Goal: Transaction & Acquisition: Obtain resource

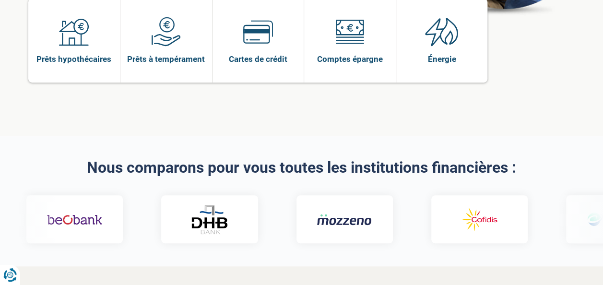
scroll to position [48, 0]
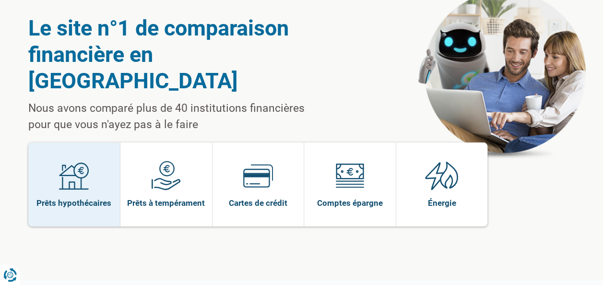
click at [73, 161] on img at bounding box center [74, 176] width 30 height 30
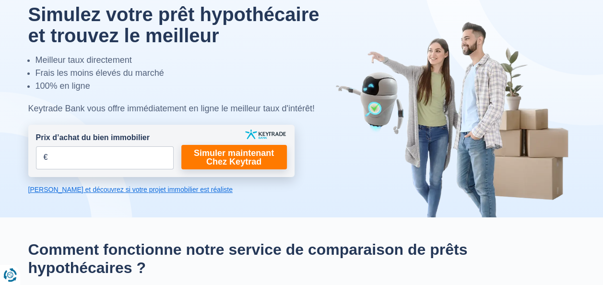
scroll to position [48, 0]
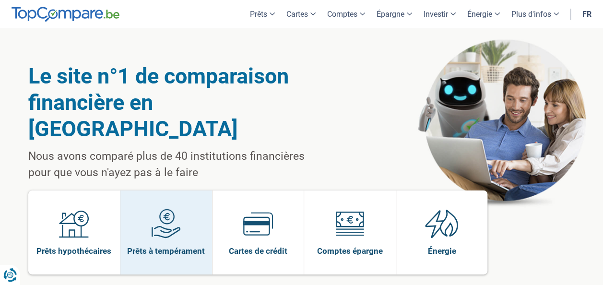
click at [170, 209] on img at bounding box center [166, 224] width 30 height 30
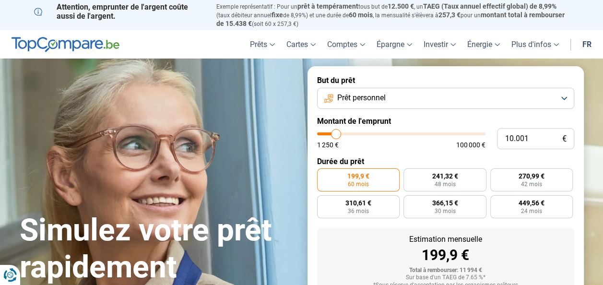
click at [561, 96] on button "Prêt personnel" at bounding box center [445, 98] width 257 height 21
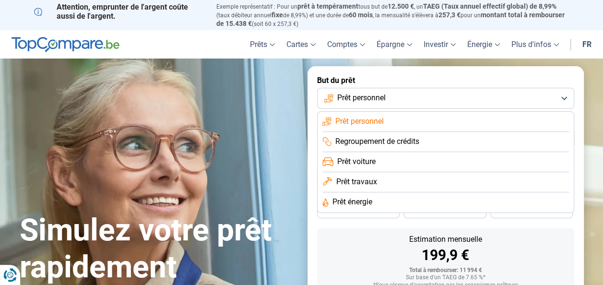
scroll to position [48, 0]
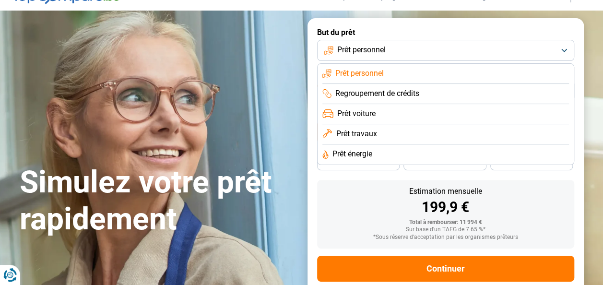
click at [356, 134] on span "Prêt travaux" at bounding box center [356, 134] width 41 height 11
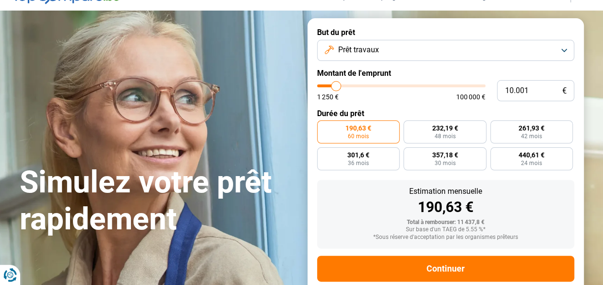
scroll to position [69, 0]
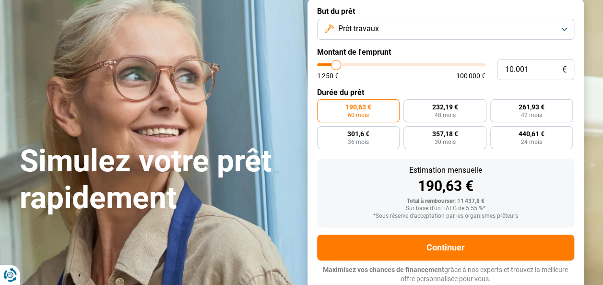
type input "51.500"
type input "51500"
click at [402, 64] on input "range" at bounding box center [401, 64] width 168 height 3
radio input "false"
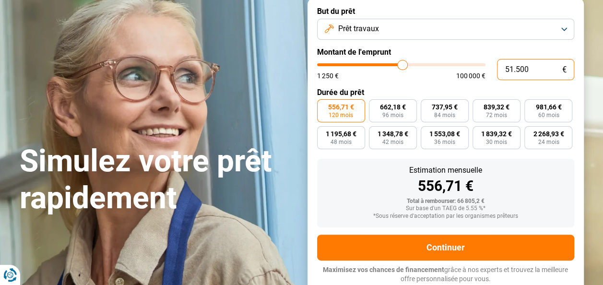
click at [532, 69] on input "51.500" at bounding box center [535, 69] width 77 height 21
type input "5.150"
type input "5250"
type input "515"
type input "1250"
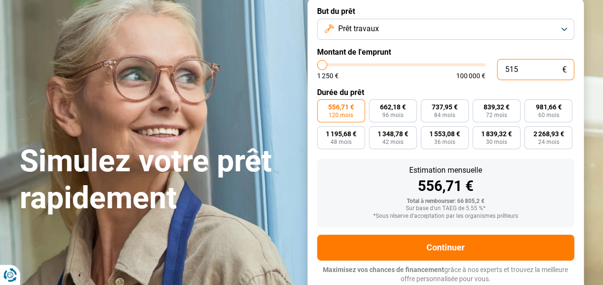
type input "51"
type input "1250"
type input "5"
type input "1250"
type input "0"
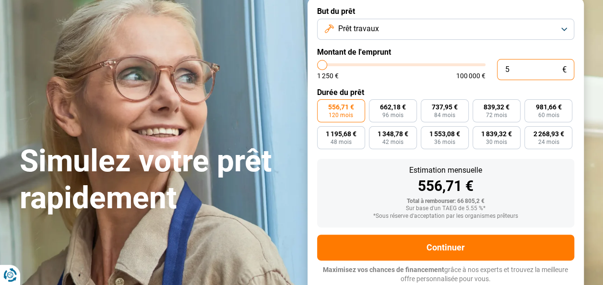
type input "1250"
type input "3"
type input "1250"
type input "30"
type input "1250"
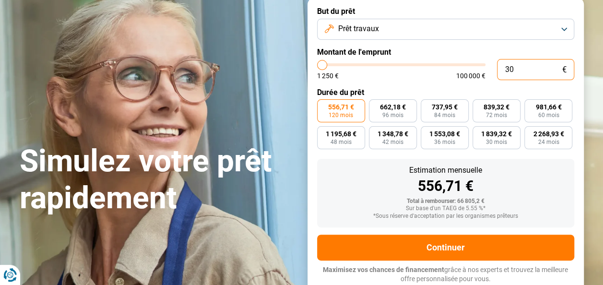
type input "300"
type input "1250"
type input "3.000"
type input "3000"
type input "30.000"
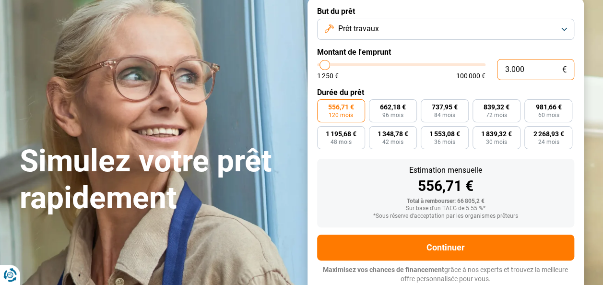
type input "30000"
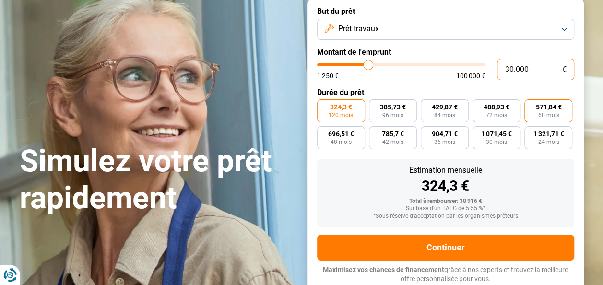
type input "30.000"
click at [545, 109] on span "571,84 €" at bounding box center [549, 107] width 26 height 7
click at [531, 106] on input "571,84 € 60 mois" at bounding box center [528, 102] width 6 height 6
radio input "true"
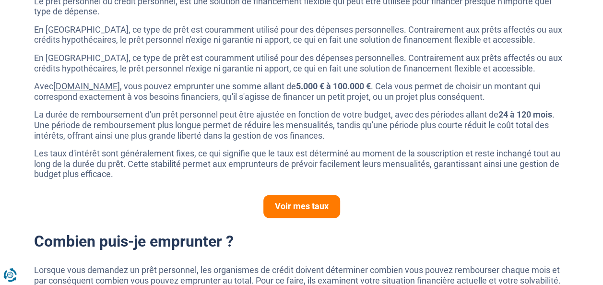
scroll to position [528, 0]
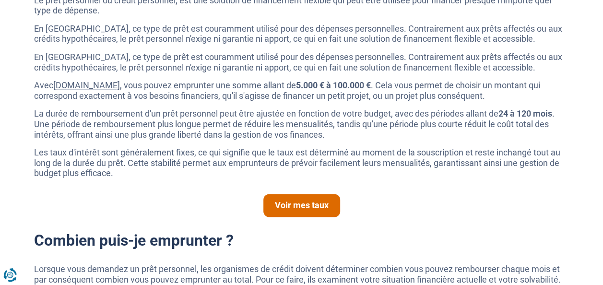
click at [307, 207] on link "Voir mes taux" at bounding box center [302, 205] width 77 height 23
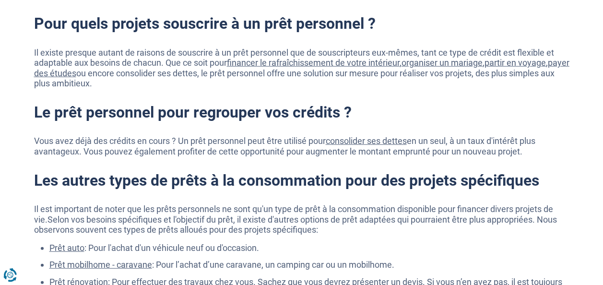
scroll to position [1200, 0]
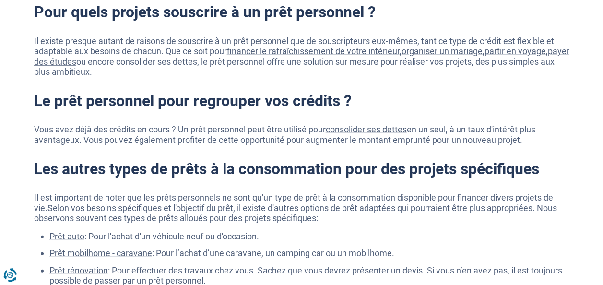
click at [355, 129] on link "consolider ses dettes" at bounding box center [366, 129] width 81 height 10
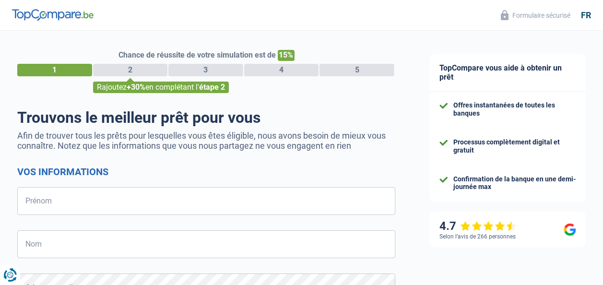
select select "32"
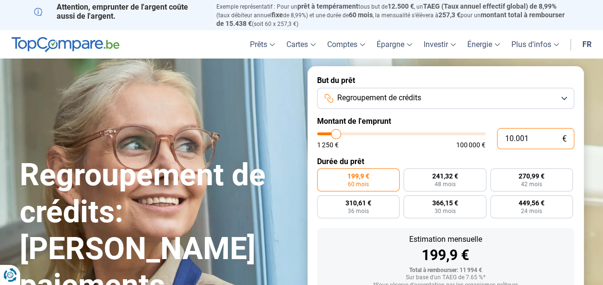
click at [531, 137] on input "10.001" at bounding box center [535, 138] width 77 height 21
type input "1.000"
type input "1250"
type input "100"
type input "1250"
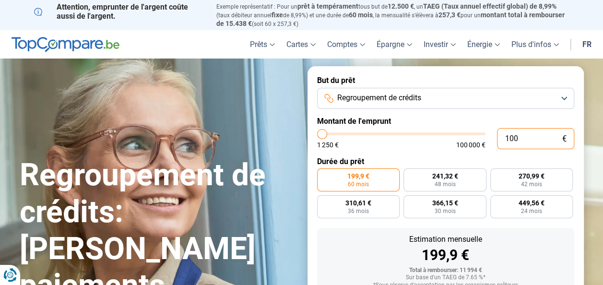
type input "10"
type input "1250"
type input "1"
type input "1250"
type input "0"
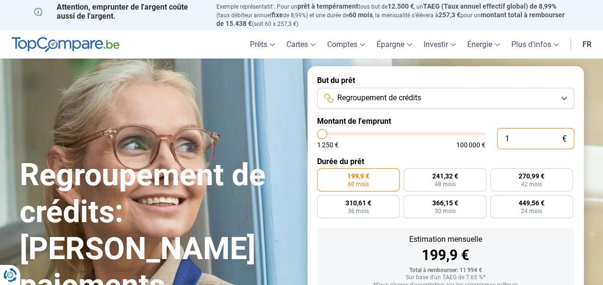
type input "1250"
type input "1.250"
type input "1250"
radio input "true"
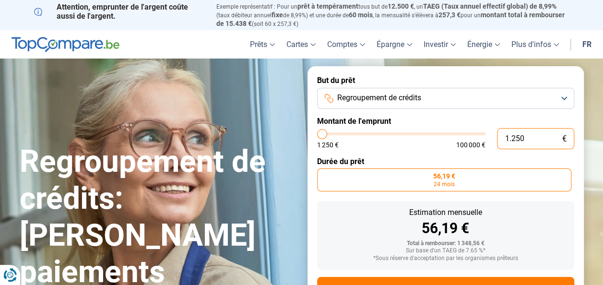
scroll to position [42, 0]
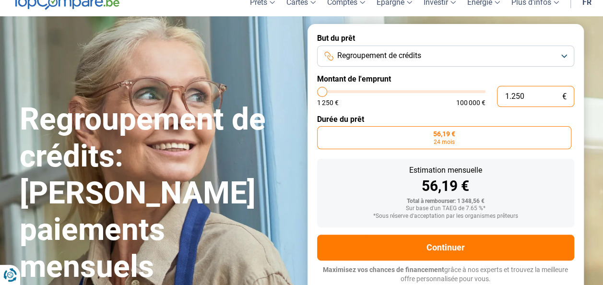
type input "125"
type input "1250"
type input "12"
type input "1250"
type input "1"
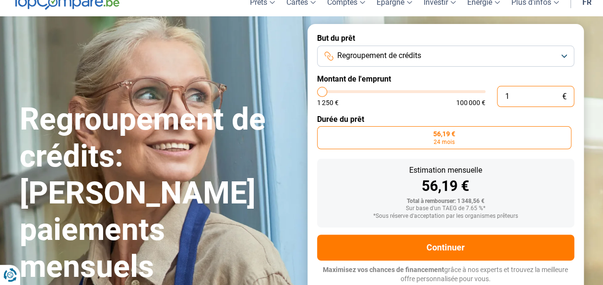
type input "1250"
type input "0"
type input "1250"
type input "1.250"
type input "1250"
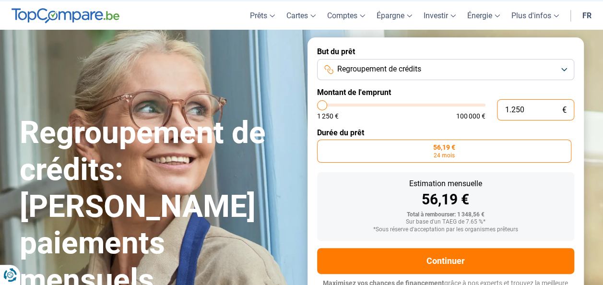
scroll to position [0, 0]
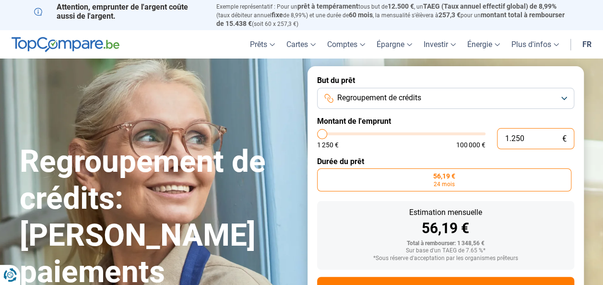
click at [536, 135] on input "1.250" at bounding box center [535, 138] width 77 height 21
type input "125"
type input "1250"
type input "12"
type input "1250"
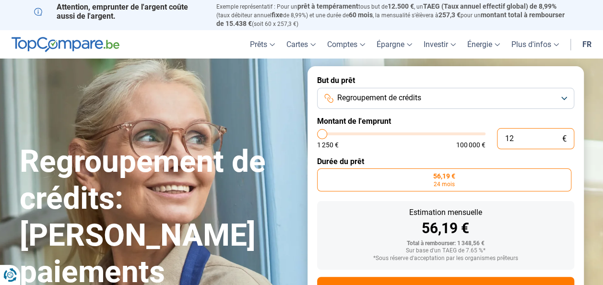
type input "1"
type input "1250"
type input "0"
type input "1250"
type input "3"
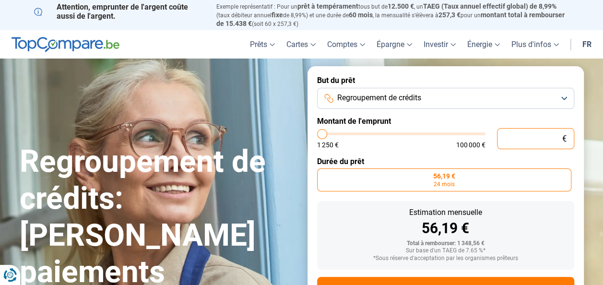
type input "1250"
type input "30"
type input "1250"
type input "300"
type input "1250"
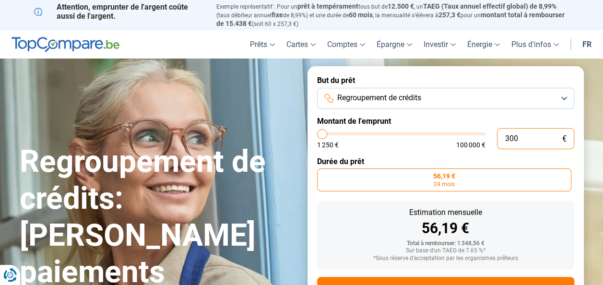
type input "3.000"
type input "3000"
type input "30.000"
type input "30000"
radio input "false"
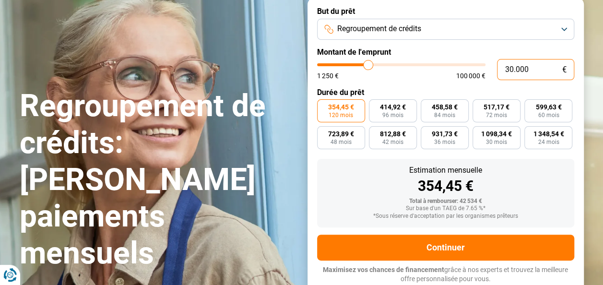
scroll to position [69, 0]
type input "30.000"
click at [547, 114] on span "60 mois" at bounding box center [548, 115] width 21 height 6
click at [531, 106] on input "599,63 € 60 mois" at bounding box center [528, 102] width 6 height 6
radio input "true"
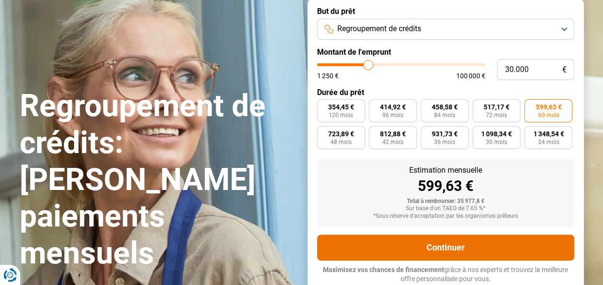
click at [454, 244] on button "Continuer" at bounding box center [445, 248] width 257 height 26
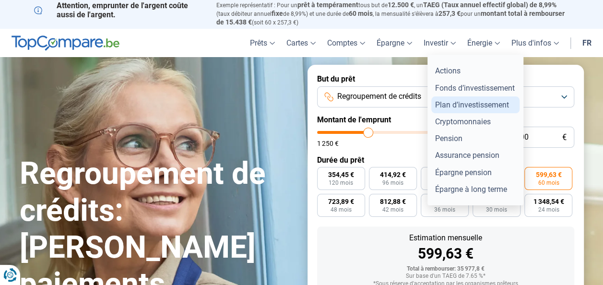
scroll to position [0, 0]
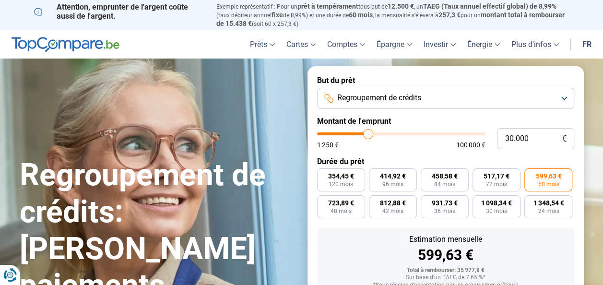
click at [565, 99] on button "Regroupement de crédits" at bounding box center [445, 98] width 257 height 21
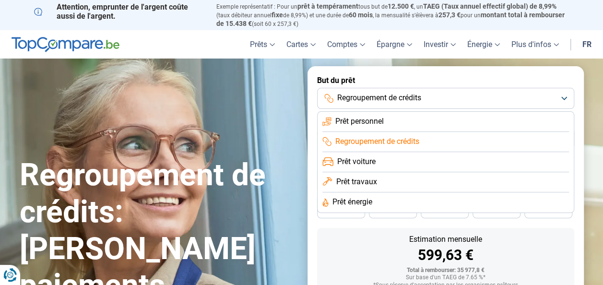
scroll to position [48, 0]
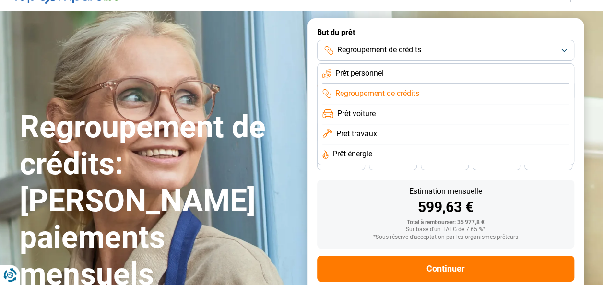
click at [371, 93] on span "Regroupement de crédits" at bounding box center [378, 93] width 84 height 11
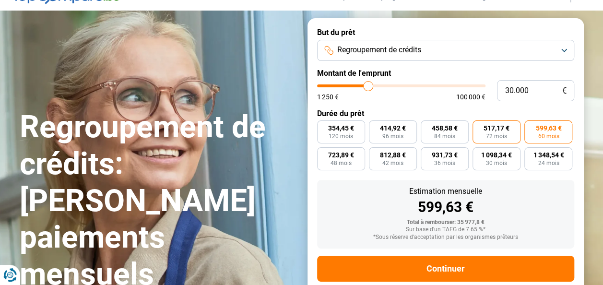
click at [501, 132] on span "517,17 €" at bounding box center [497, 128] width 26 height 7
click at [479, 127] on input "517,17 € 72 mois" at bounding box center [476, 123] width 6 height 6
radio input "true"
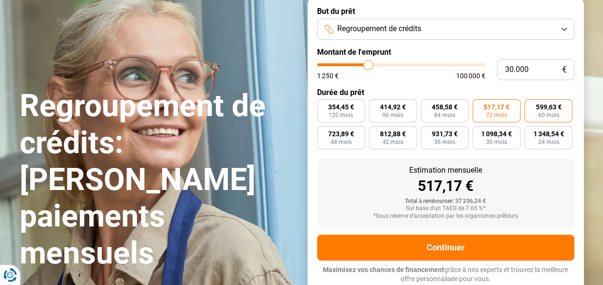
click at [545, 107] on span "599,63 €" at bounding box center [549, 107] width 26 height 7
click at [531, 106] on input "599,63 € 60 mois" at bounding box center [528, 102] width 6 height 6
radio input "true"
click at [485, 106] on span "517,17 €" at bounding box center [497, 107] width 26 height 7
click at [479, 106] on input "517,17 € 72 mois" at bounding box center [476, 102] width 6 height 6
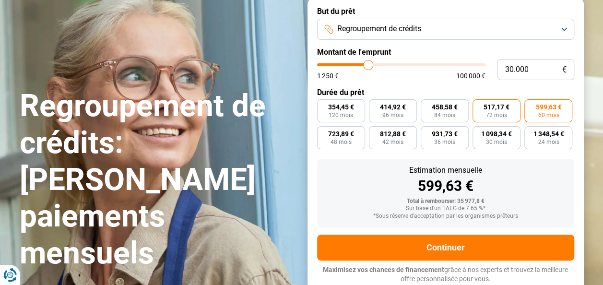
radio input "true"
click at [552, 107] on span "599,63 €" at bounding box center [549, 107] width 26 height 7
click at [531, 106] on input "599,63 € 60 mois" at bounding box center [528, 102] width 6 height 6
radio input "true"
click at [495, 109] on span "517,17 €" at bounding box center [497, 107] width 26 height 7
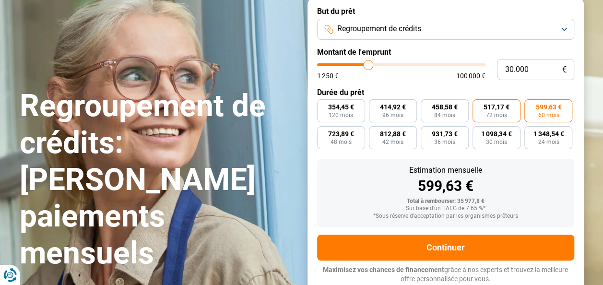
click at [479, 106] on input "517,17 € 72 mois" at bounding box center [476, 102] width 6 height 6
radio input "true"
click at [557, 117] on span "60 mois" at bounding box center [548, 115] width 21 height 6
click at [531, 106] on input "599,63 € 60 mois" at bounding box center [528, 102] width 6 height 6
radio input "true"
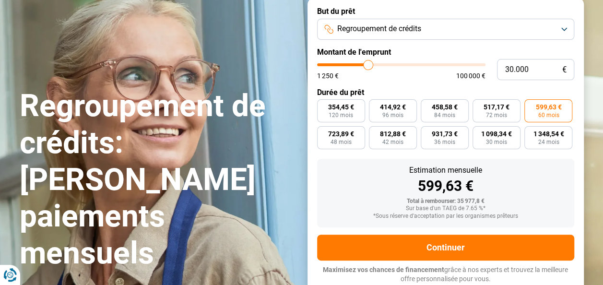
click at [549, 114] on span "60 mois" at bounding box center [548, 115] width 21 height 6
click at [531, 106] on input "599,63 € 60 mois" at bounding box center [528, 102] width 6 height 6
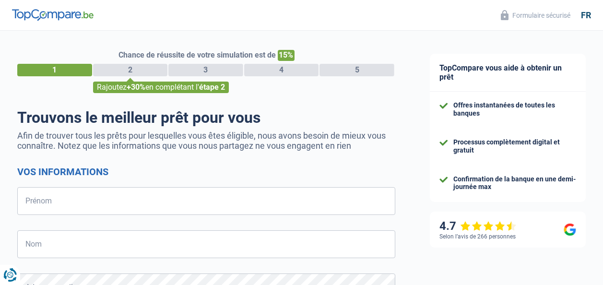
select select "32"
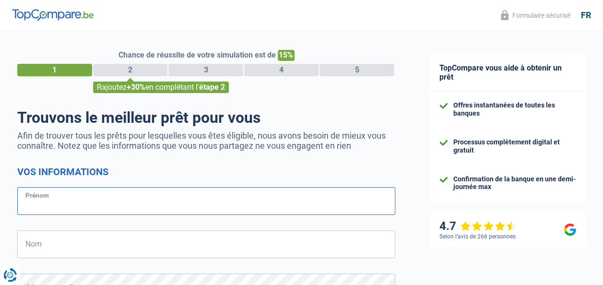
click at [121, 202] on input "Prénom" at bounding box center [206, 201] width 378 height 28
type input "[PERSON_NAME]"
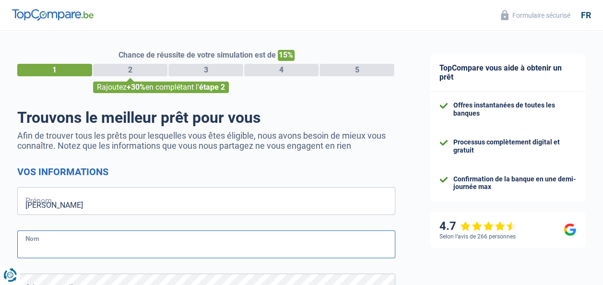
type input "OUEDRAOGO"
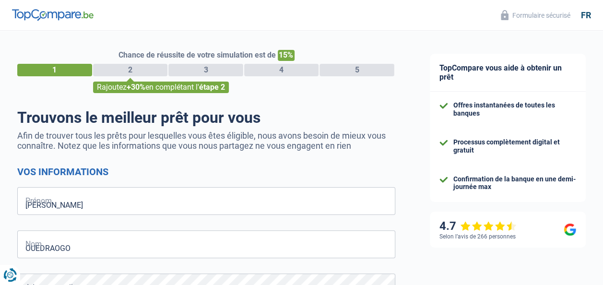
type input "487236437"
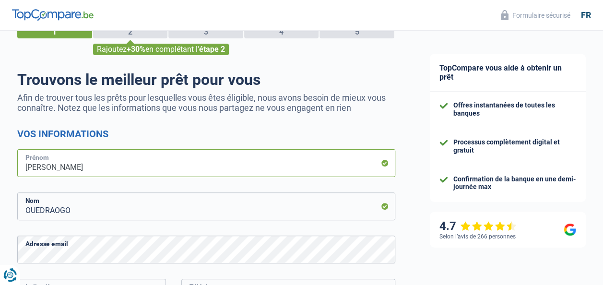
scroll to position [48, 0]
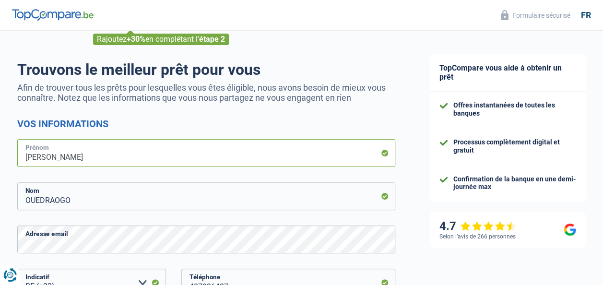
click at [115, 152] on input "[PERSON_NAME]" at bounding box center [206, 153] width 378 height 28
click at [135, 155] on input "[PERSON_NAME]" at bounding box center [206, 153] width 378 height 28
type input "B"
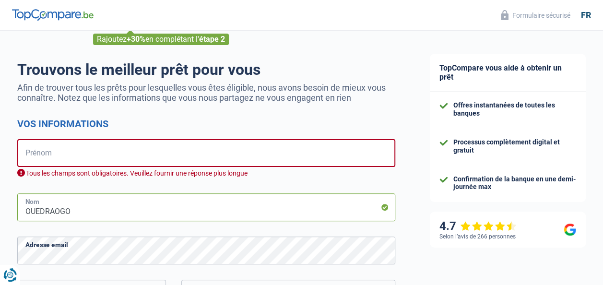
click at [99, 215] on input "OUEDRAOGO" at bounding box center [206, 207] width 378 height 28
type input "O"
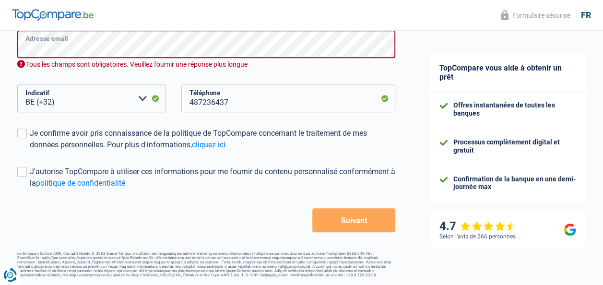
scroll to position [267, 0]
click at [139, 96] on select "BE (+32) LU (+352) Veuillez sélectionner une option" at bounding box center [91, 98] width 149 height 28
click at [72, 95] on select "BE (+32) LU (+352) Veuillez sélectionner une option" at bounding box center [91, 98] width 149 height 28
click at [251, 101] on input "487236437" at bounding box center [288, 98] width 214 height 28
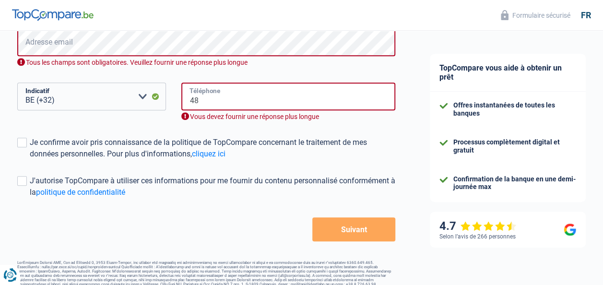
type input "4"
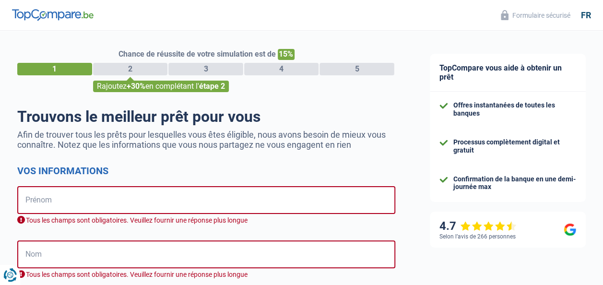
scroll to position [0, 0]
